Goal: Transaction & Acquisition: Subscribe to service/newsletter

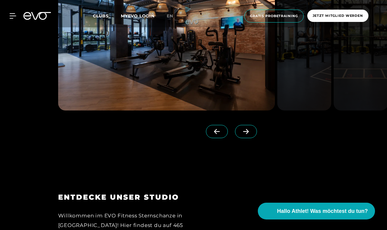
scroll to position [553, 0]
click at [246, 133] on icon at bounding box center [246, 130] width 10 height 5
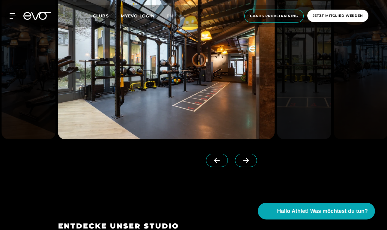
scroll to position [521, 0]
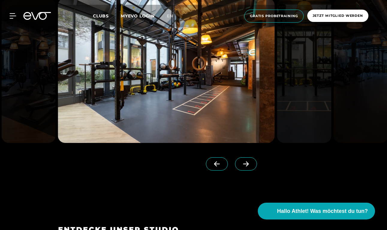
click at [246, 165] on icon at bounding box center [246, 163] width 10 height 5
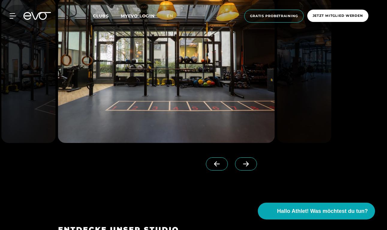
click at [246, 165] on icon at bounding box center [246, 163] width 10 height 5
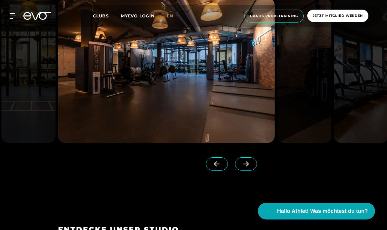
click at [246, 163] on icon at bounding box center [246, 163] width 10 height 5
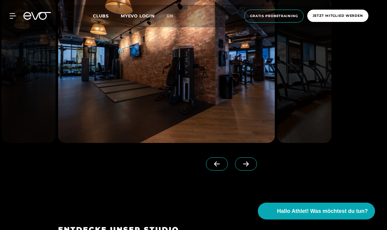
click at [245, 163] on icon at bounding box center [246, 163] width 6 height 5
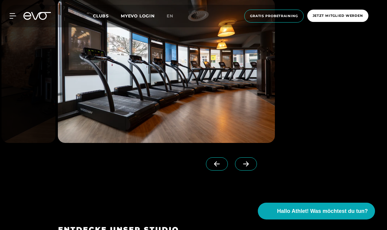
click at [245, 163] on icon at bounding box center [246, 163] width 6 height 5
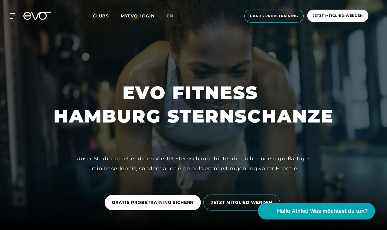
scroll to position [0, 0]
click at [12, 13] on div "MyEVO Login Über EVO Mitgliedschaften Probetraining TAGESPASS EVO Studios [GEOG…" at bounding box center [193, 16] width 385 height 22
click at [11, 15] on icon at bounding box center [14, 15] width 9 height 5
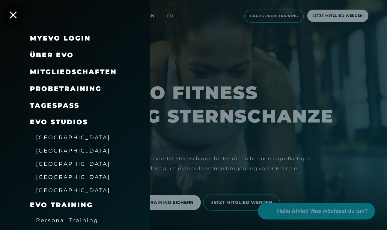
click at [82, 70] on span "Mitgliedschaften" at bounding box center [73, 72] width 87 height 8
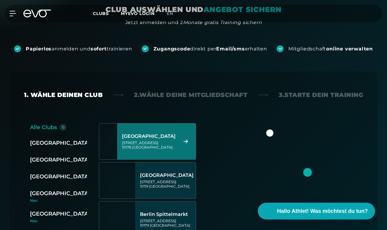
scroll to position [85, 0]
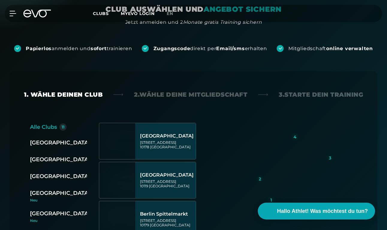
click at [94, 176] on div "4" at bounding box center [95, 176] width 3 height 4
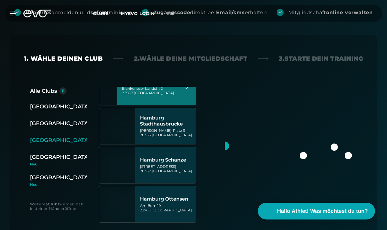
scroll to position [122, 0]
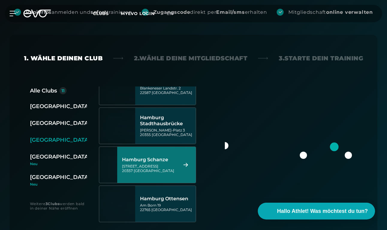
click at [160, 158] on div "Hamburg Schanze" at bounding box center [149, 160] width 55 height 6
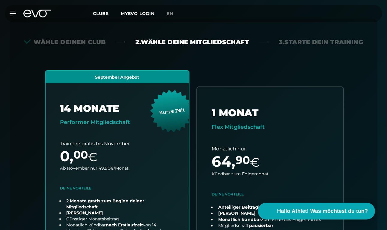
scroll to position [138, 0]
